Goal: Task Accomplishment & Management: Manage account settings

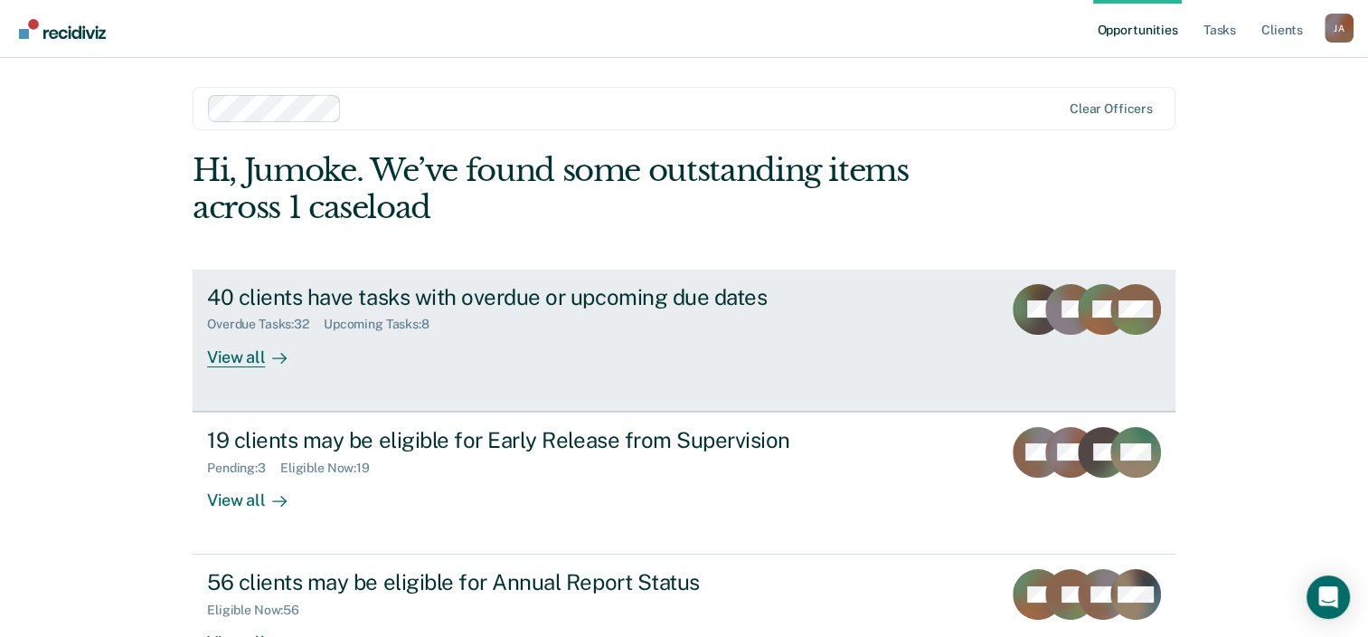
click at [486, 303] on div "40 clients have tasks with overdue or upcoming due dates" at bounding box center [524, 297] width 635 height 26
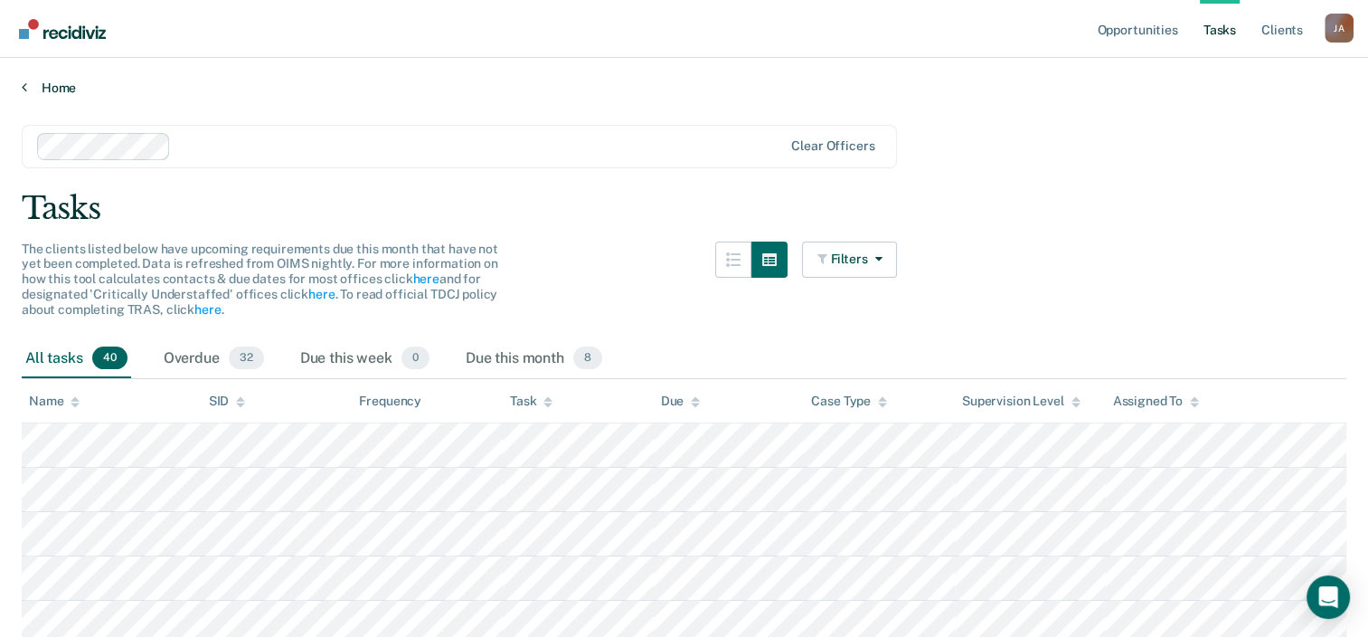
click at [27, 87] on link "Home" at bounding box center [684, 88] width 1325 height 16
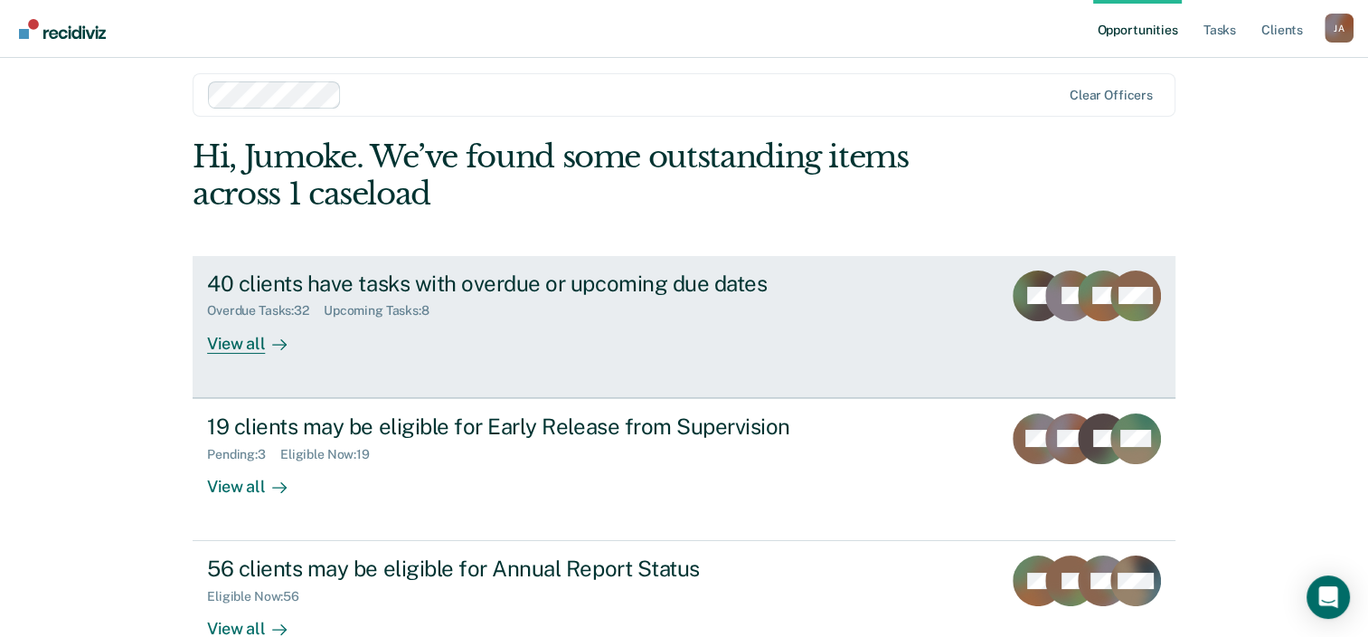
scroll to position [131, 0]
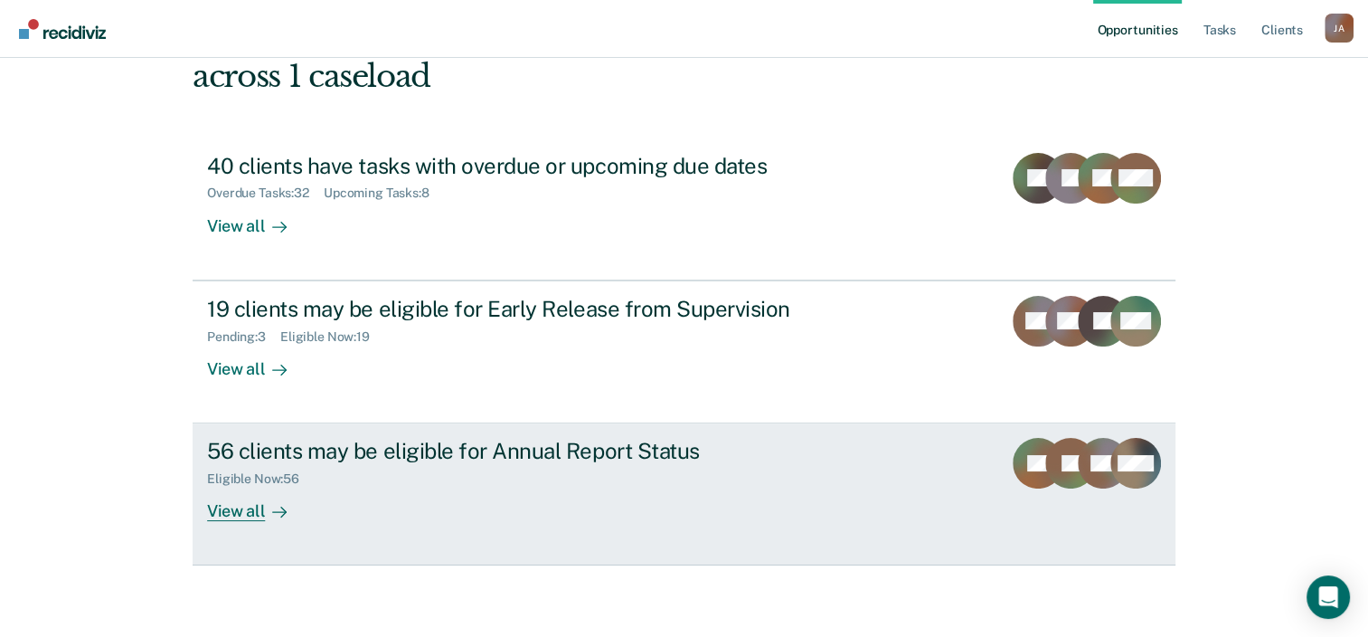
click at [596, 457] on div "56 clients may be eligible for Annual Report Status" at bounding box center [524, 451] width 635 height 26
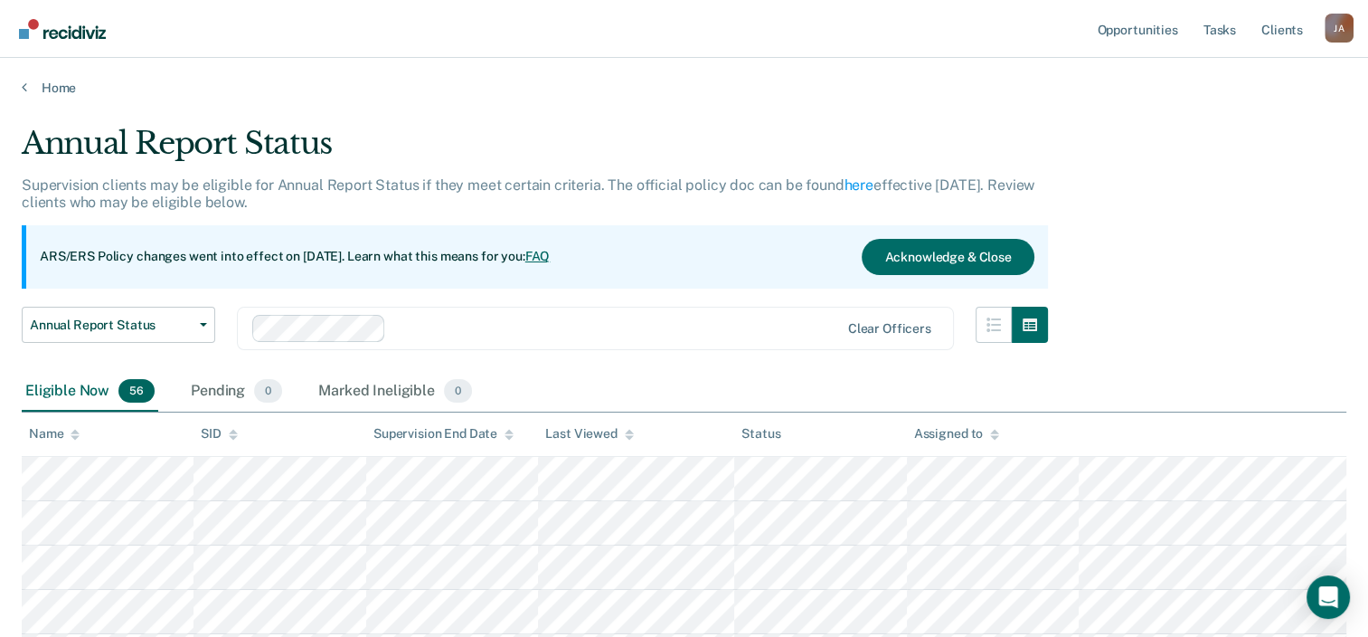
click at [22, 77] on div "Home" at bounding box center [684, 77] width 1368 height 38
